Goal: Find specific page/section: Find specific page/section

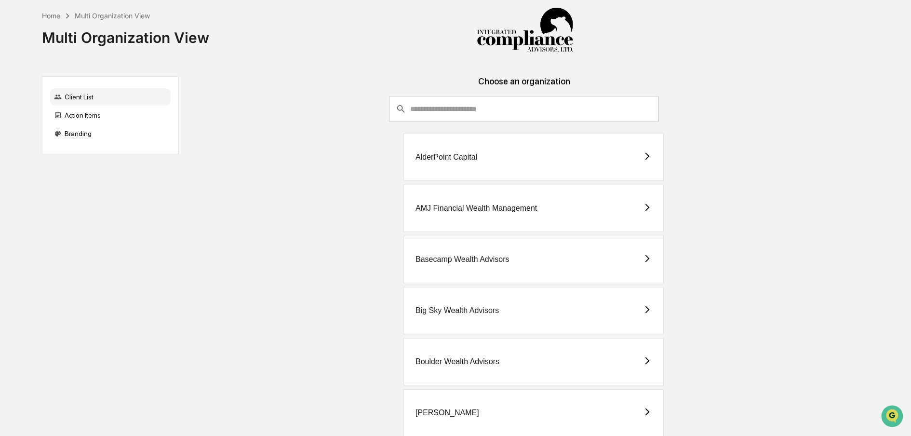
click at [472, 114] on input "consultant-dashboard__filter-organizations-search-bar" at bounding box center [534, 109] width 249 height 26
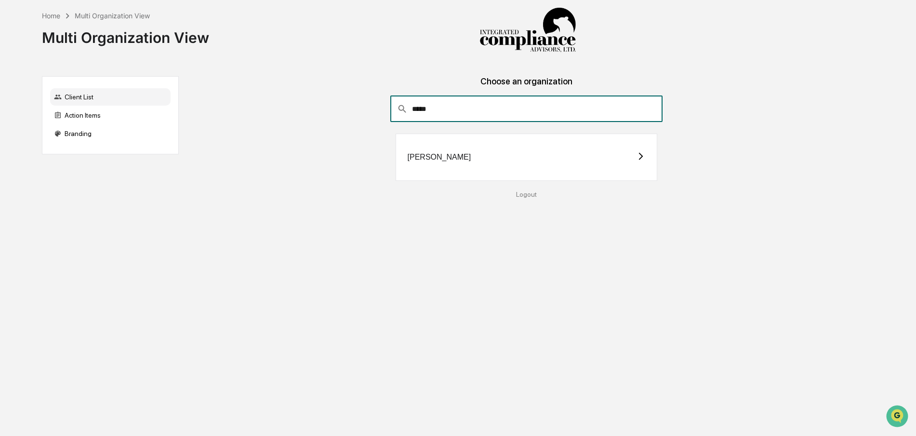
type input "*****"
click at [469, 153] on div "[PERSON_NAME]" at bounding box center [527, 157] width 262 height 47
